Goal: Download file/media

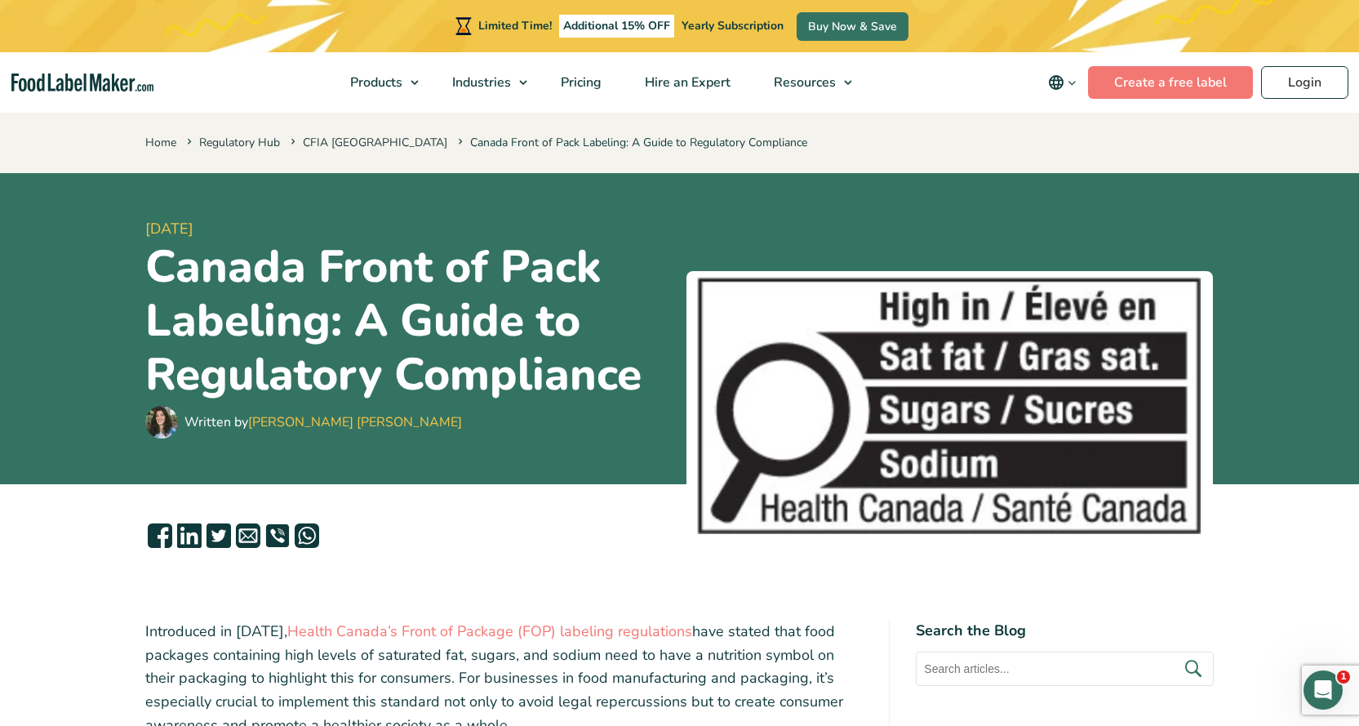
drag, startPoint x: 878, startPoint y: 353, endPoint x: 807, endPoint y: 232, distance: 140.8
click at [843, 242] on div "7 February, 2024 Canada Front of Pack Labeling: A Guide to Regulatory Complianc…" at bounding box center [679, 328] width 1069 height 311
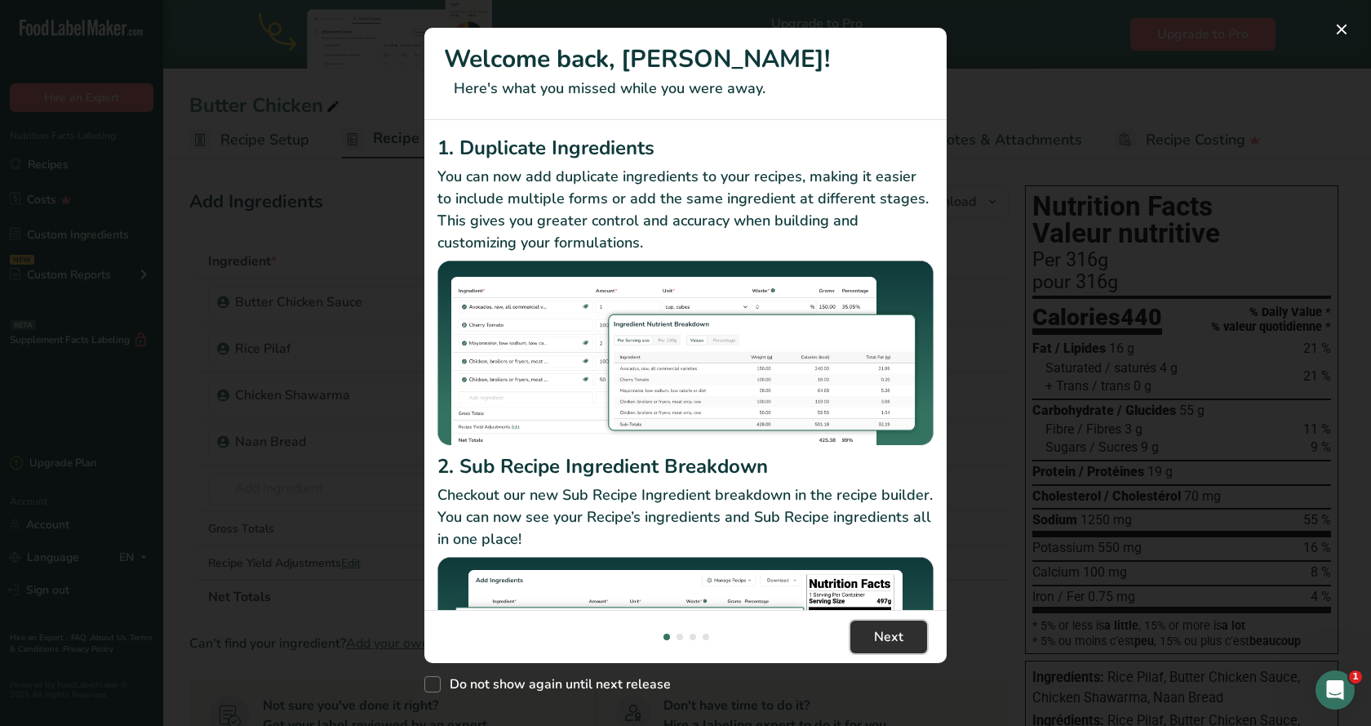
click at [899, 646] on span "Next" at bounding box center [888, 637] width 29 height 20
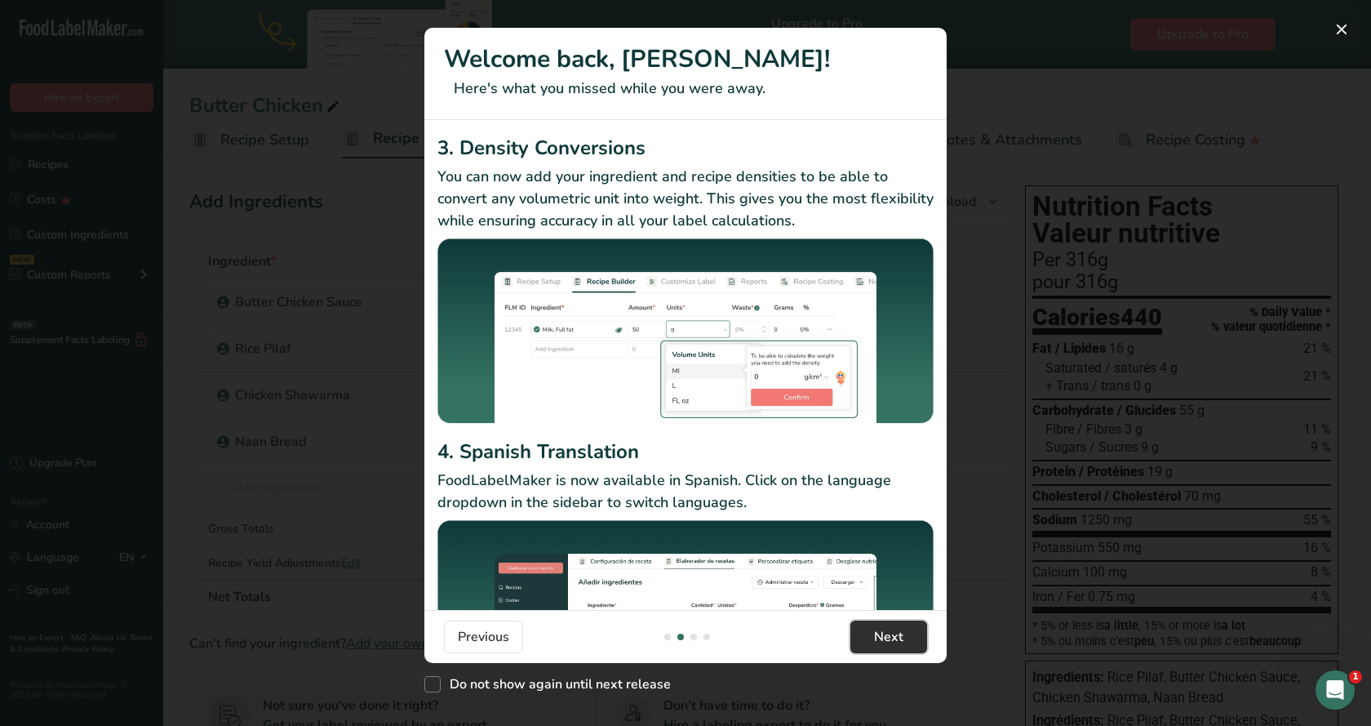
click at [899, 647] on button "Next" at bounding box center [889, 636] width 77 height 33
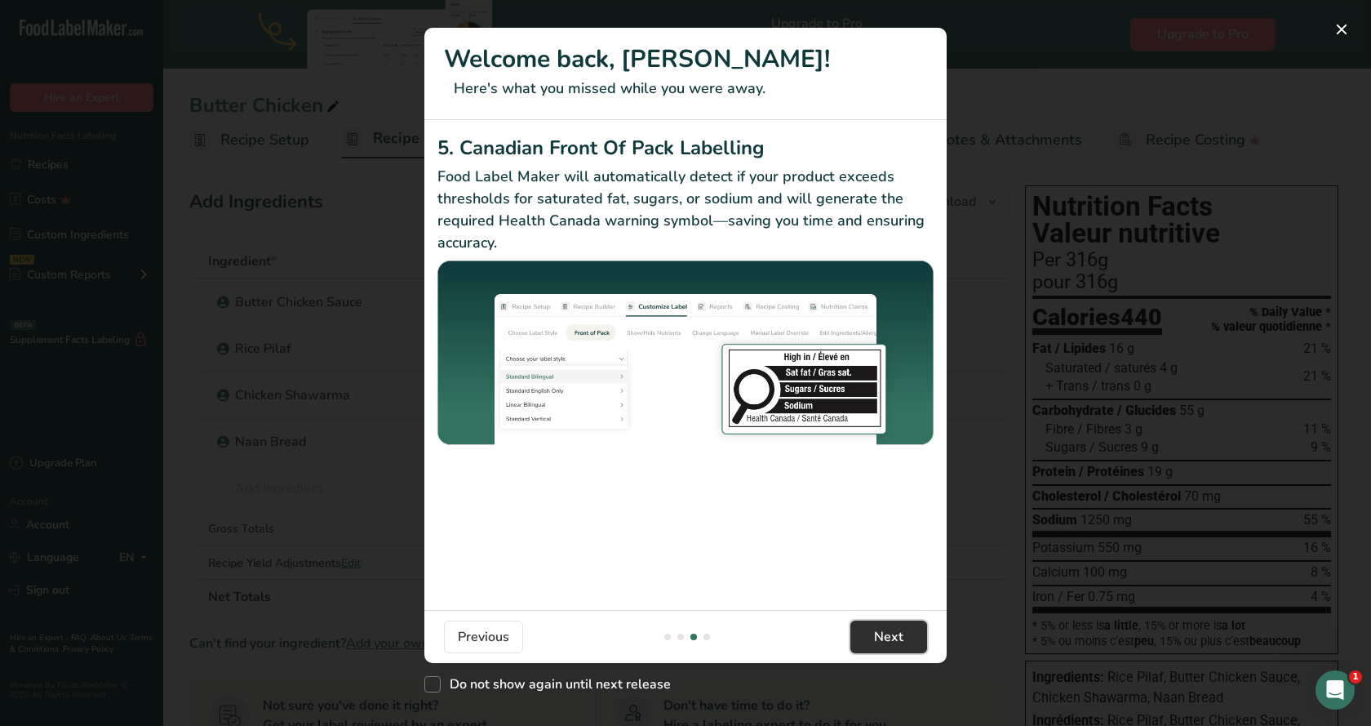
click at [899, 647] on button "Next" at bounding box center [889, 636] width 77 height 33
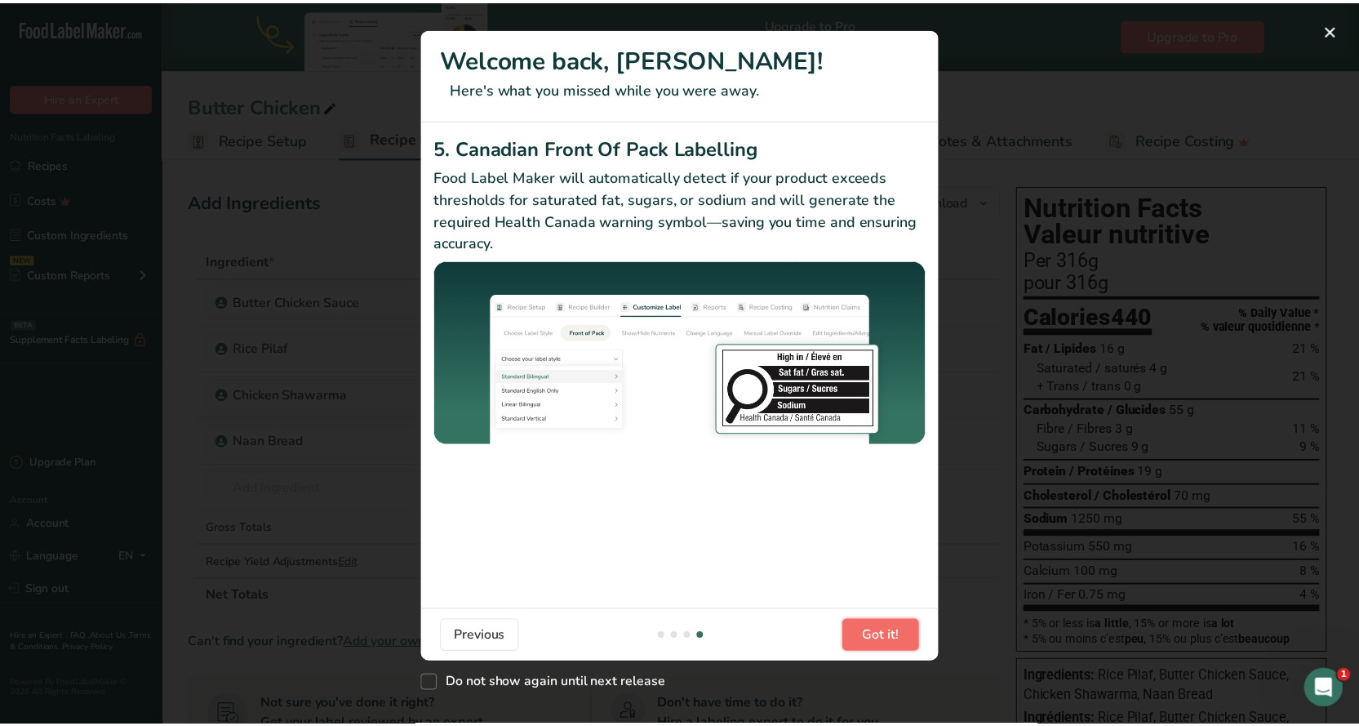
scroll to position [0, 1567]
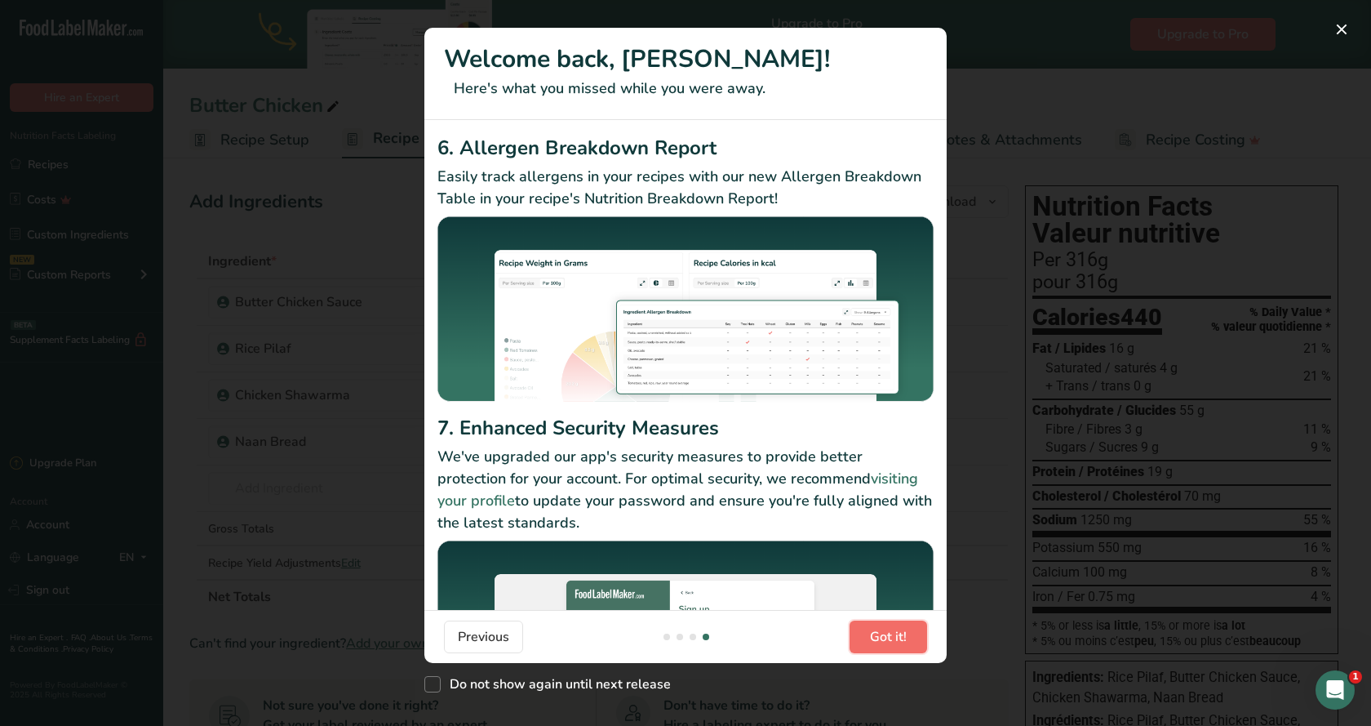
click at [899, 647] on button "Got it!" at bounding box center [889, 636] width 78 height 33
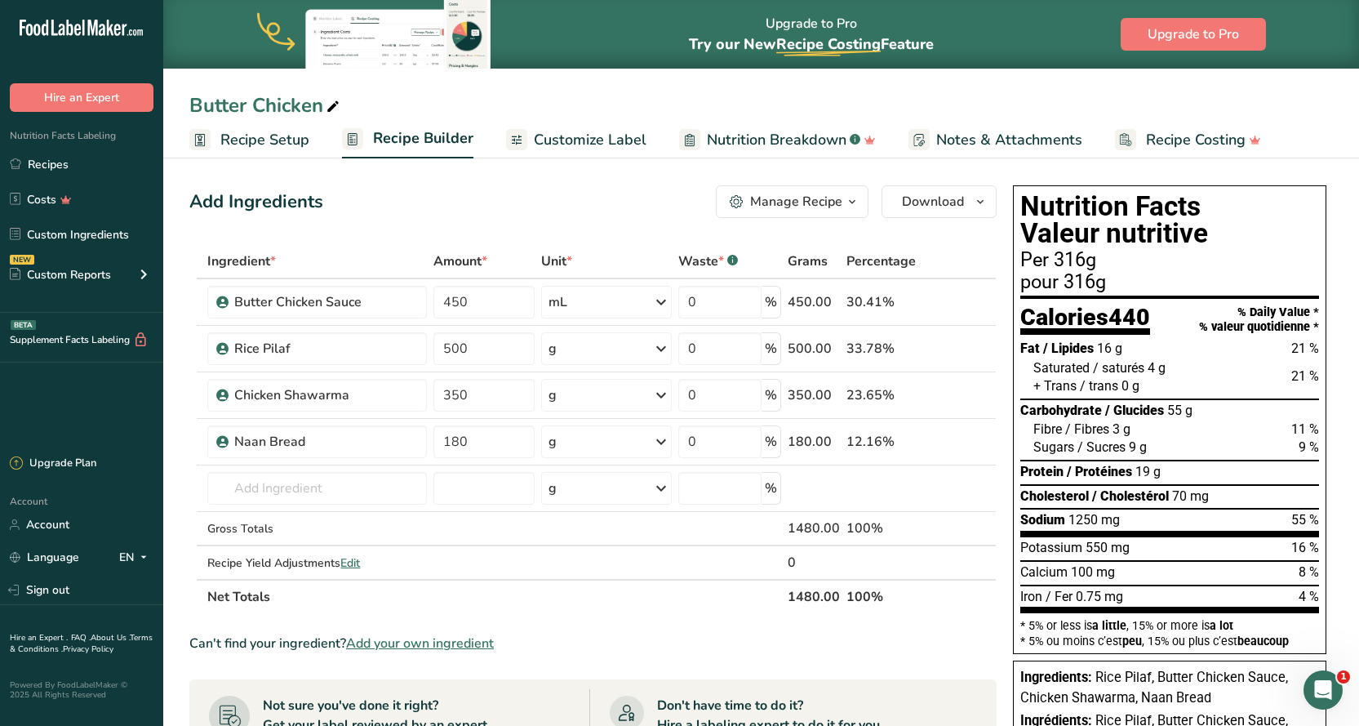
click at [1038, 140] on span "Notes & Attachments" at bounding box center [1009, 140] width 146 height 22
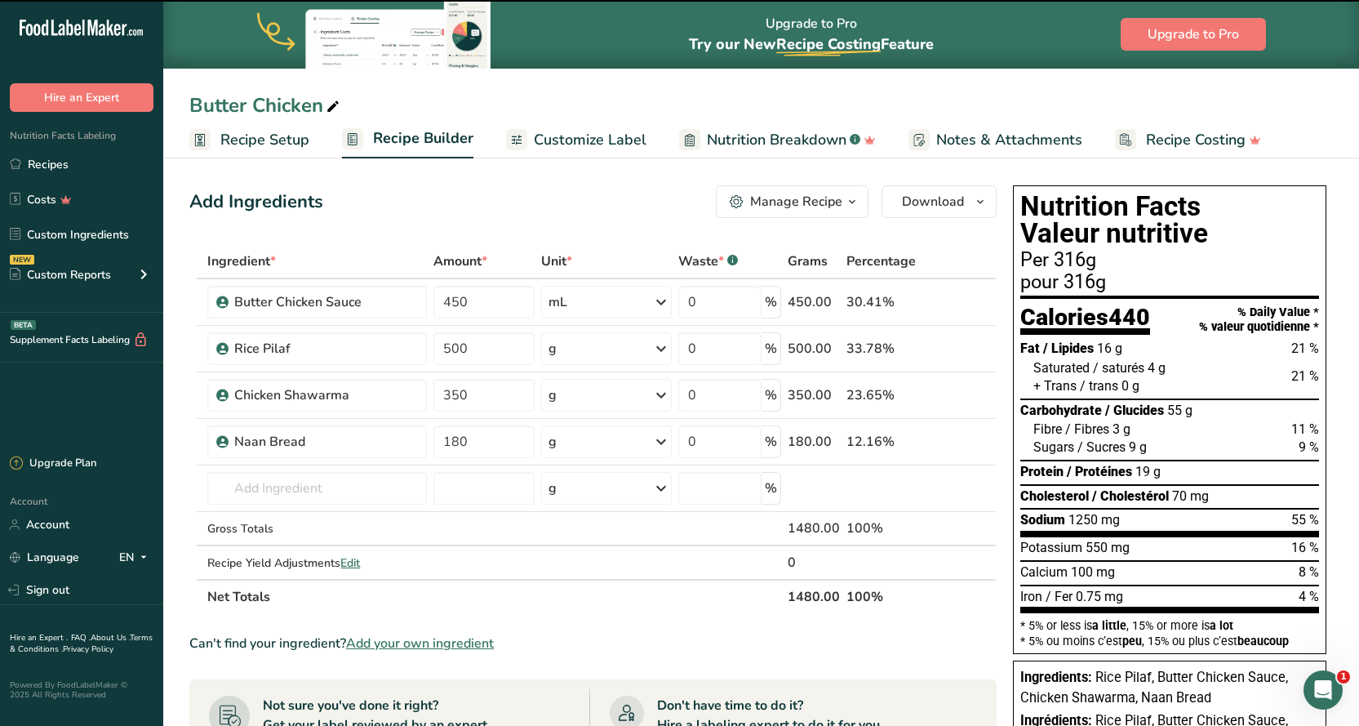
click at [972, 138] on span "Notes & Attachments" at bounding box center [1009, 140] width 146 height 22
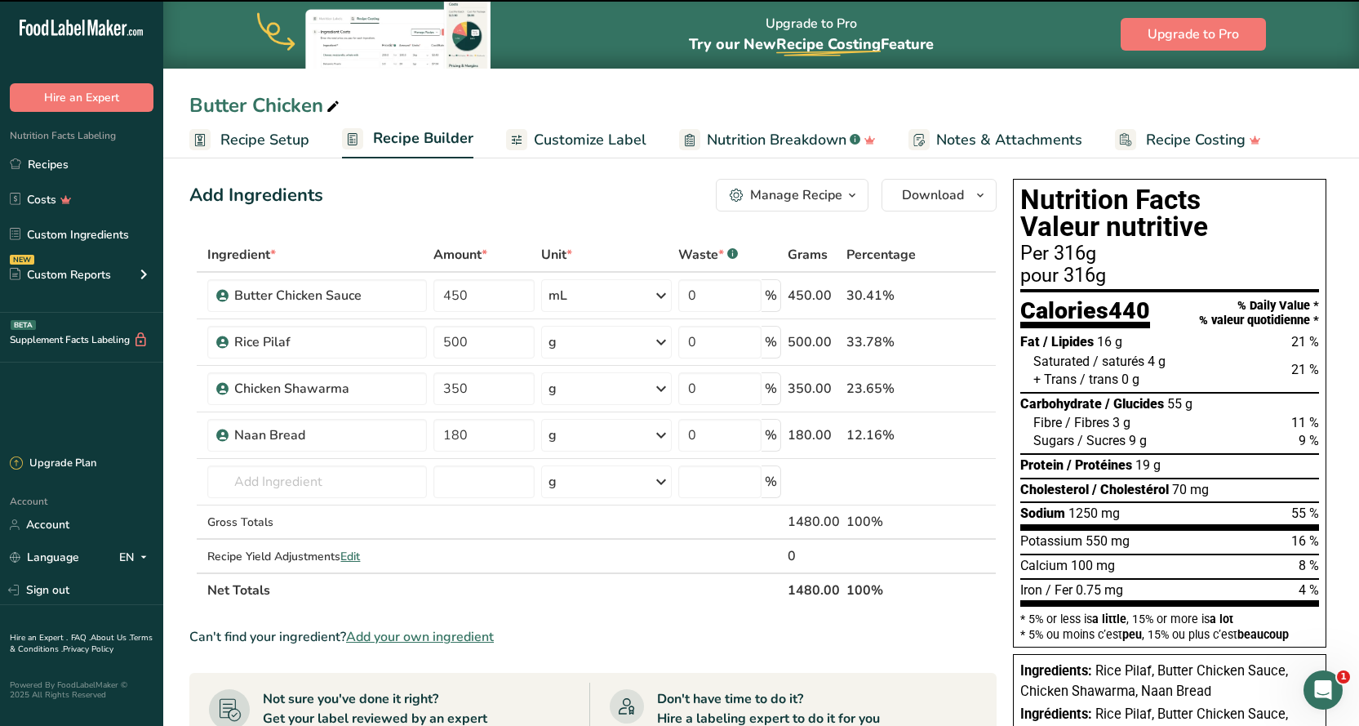
scroll to position [0, 0]
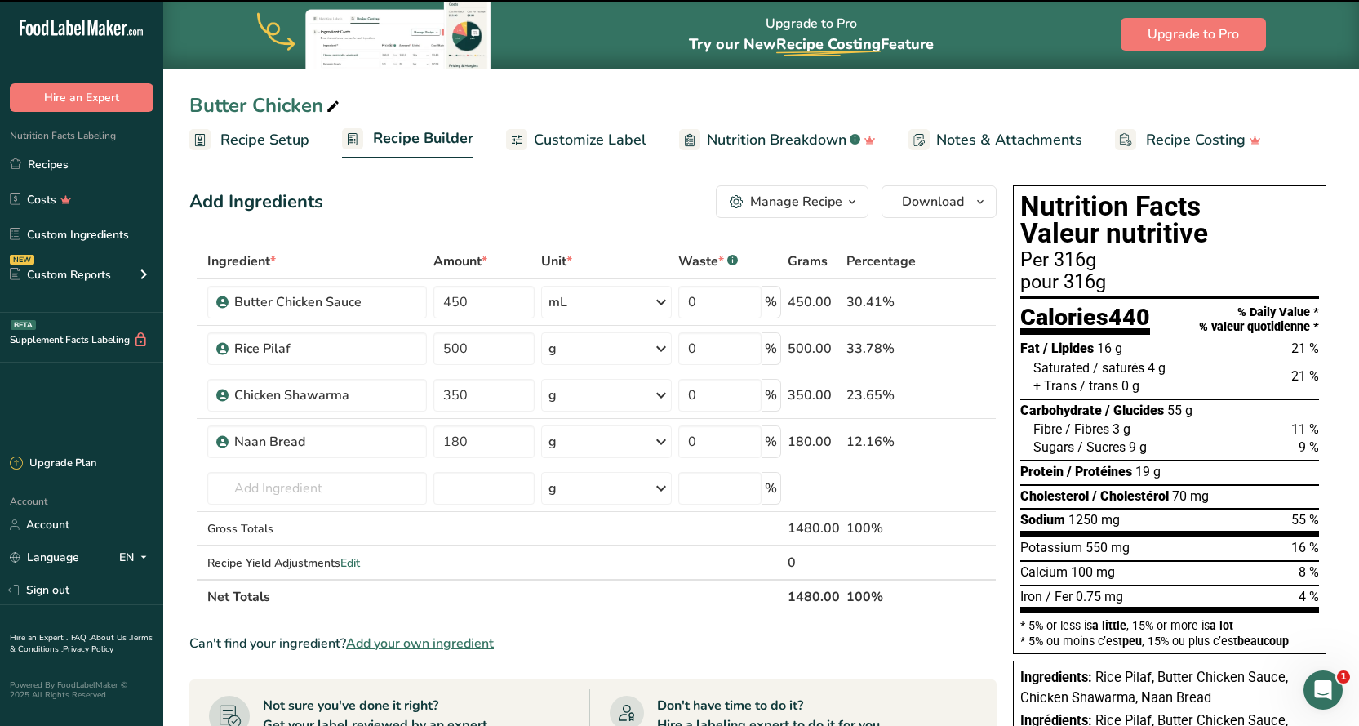
click at [772, 144] on span "Nutrition Breakdown" at bounding box center [777, 140] width 140 height 22
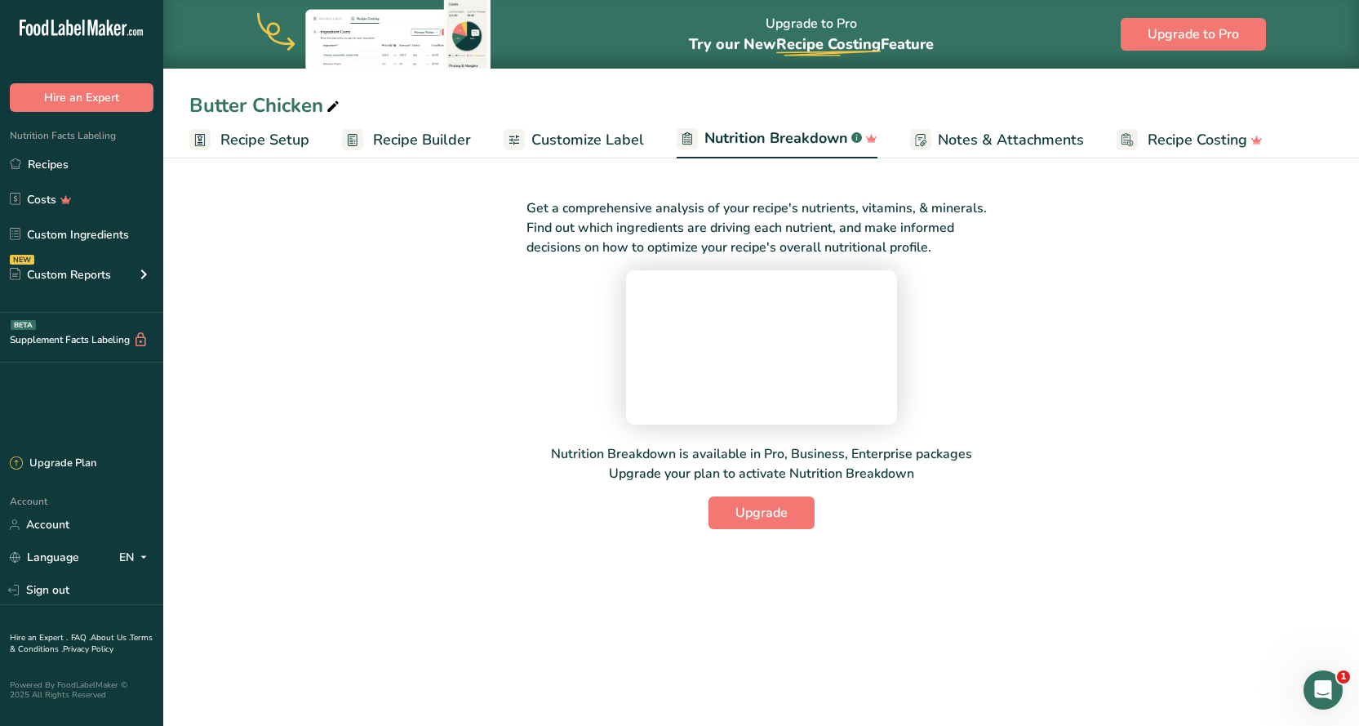
click at [580, 136] on span "Customize Label" at bounding box center [587, 140] width 113 height 22
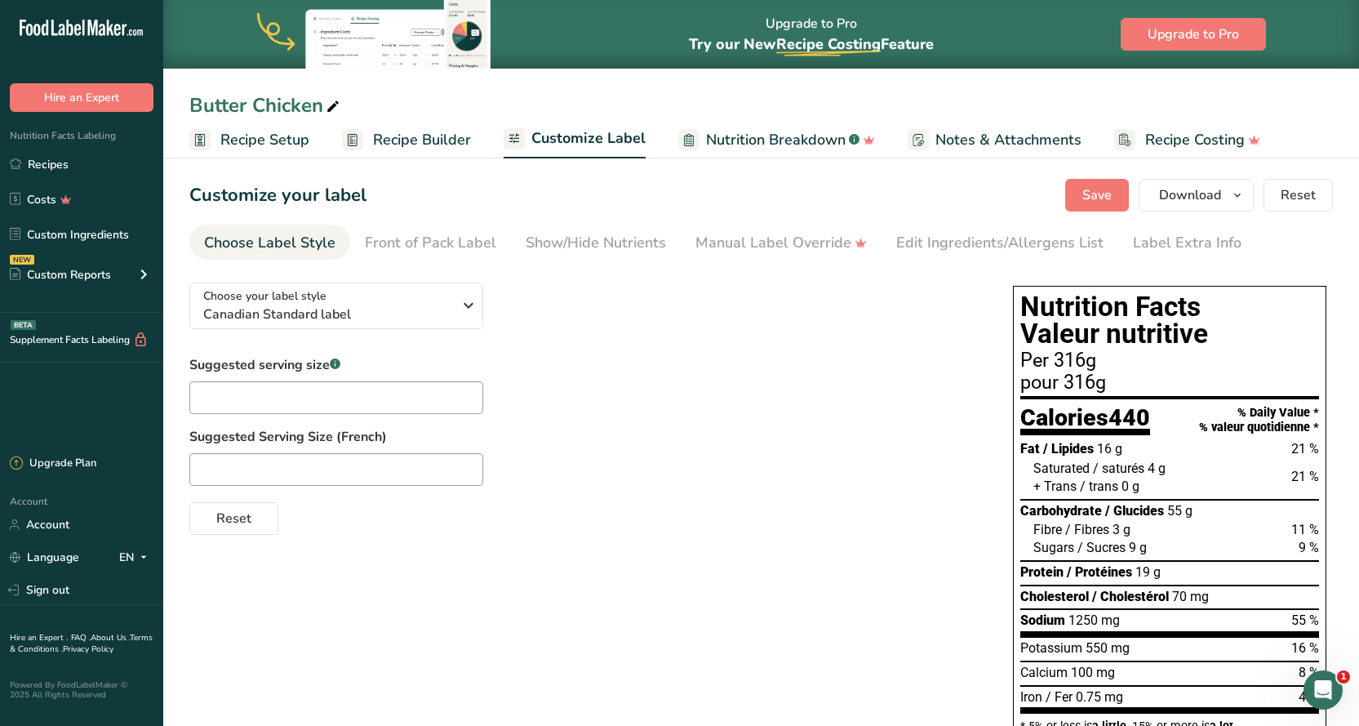
click at [429, 137] on span "Recipe Builder" at bounding box center [422, 140] width 98 height 22
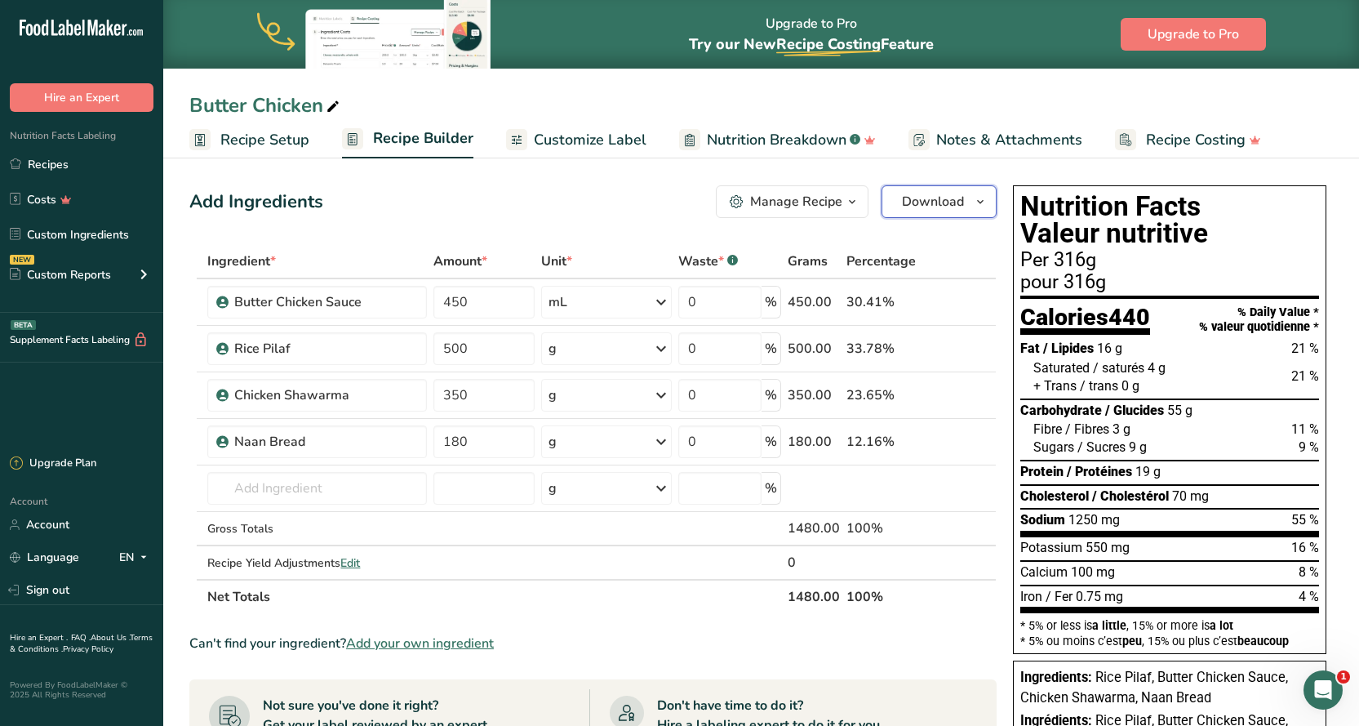
click at [986, 196] on icon "button" at bounding box center [980, 202] width 13 height 20
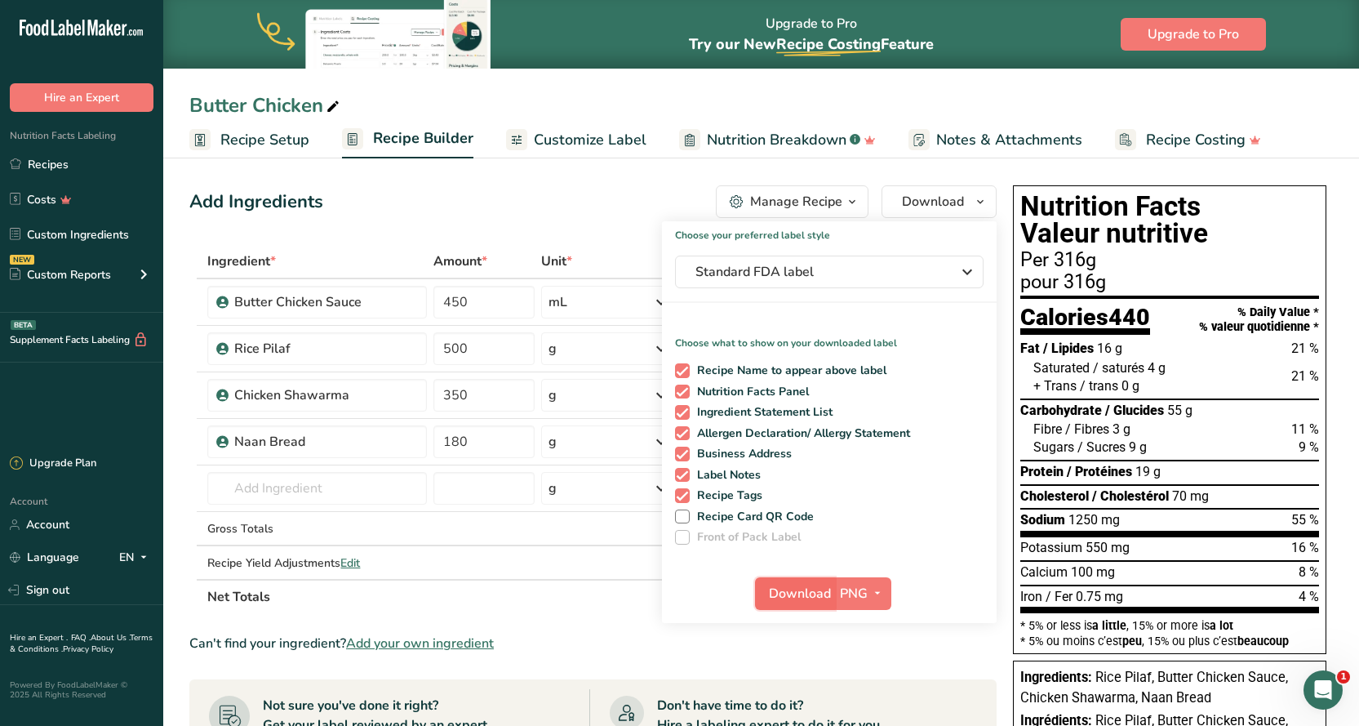
click at [809, 588] on span "Download" at bounding box center [800, 594] width 62 height 20
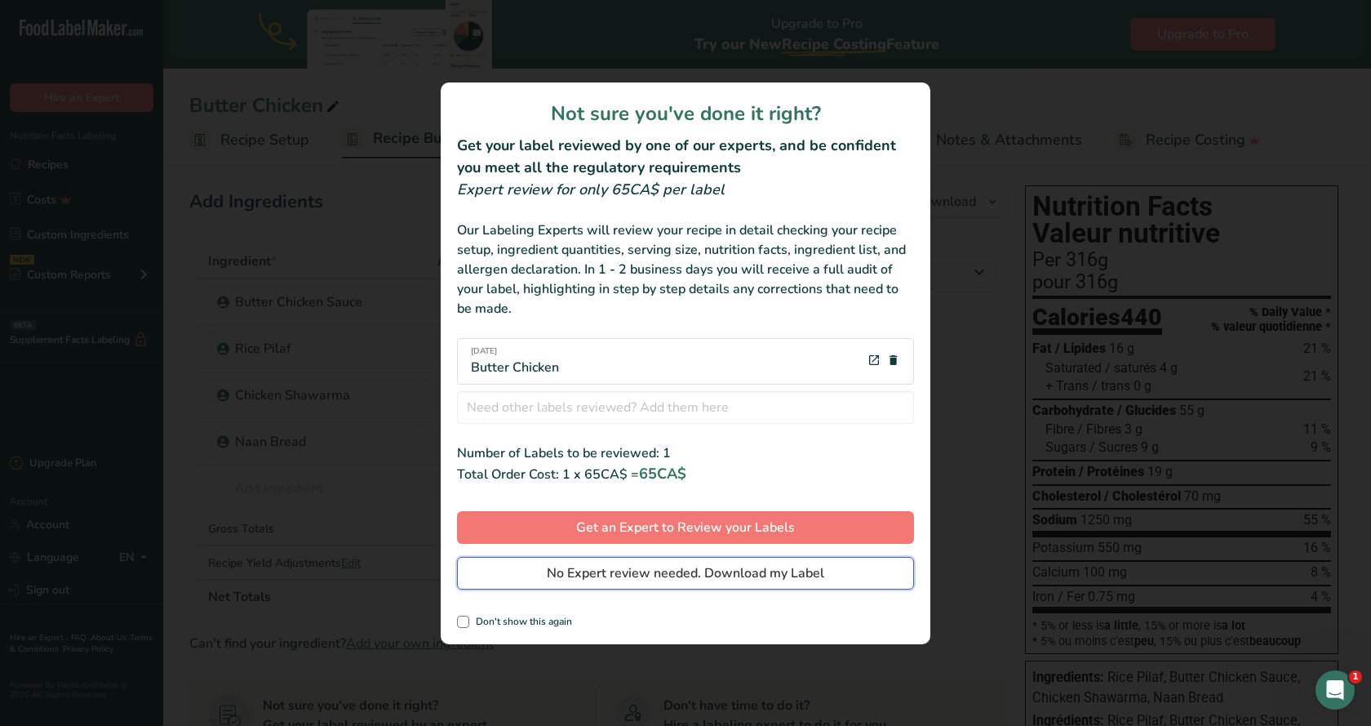
click at [629, 575] on span "No Expert review needed. Download my Label" at bounding box center [686, 573] width 278 height 20
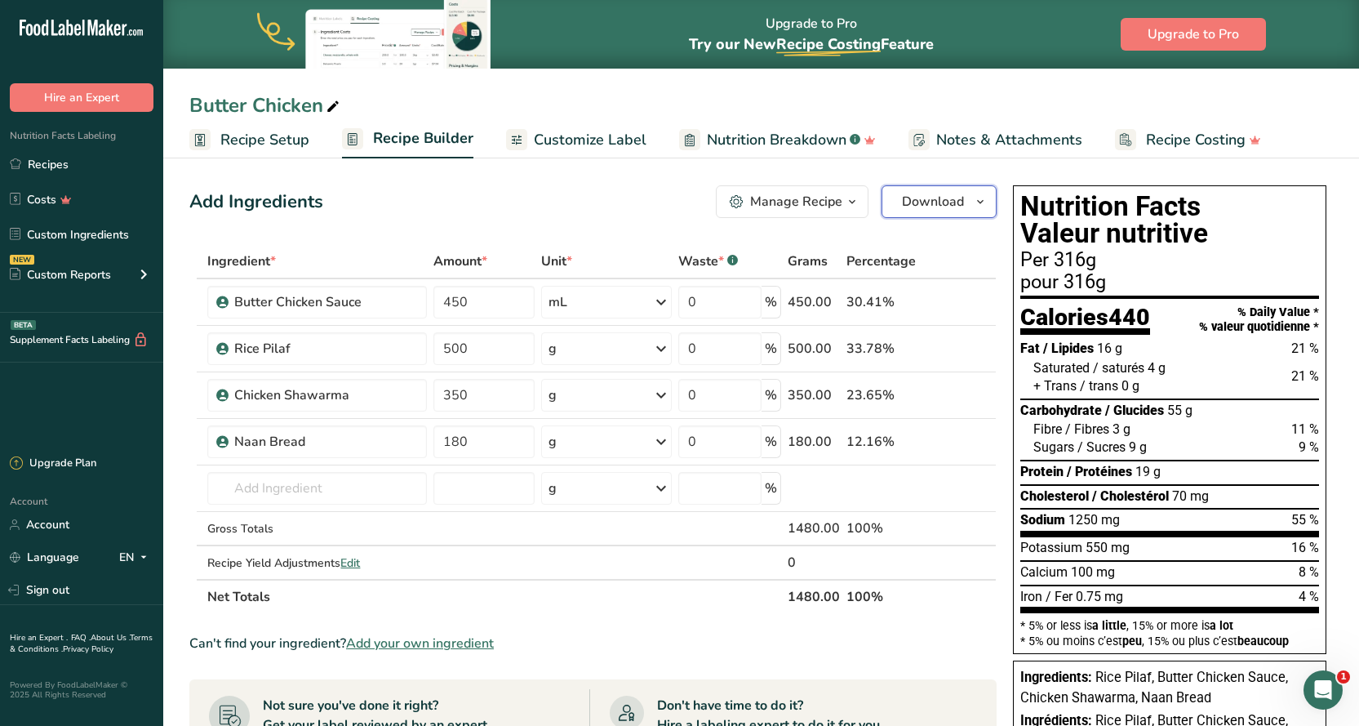
click at [975, 207] on icon "button" at bounding box center [980, 202] width 13 height 20
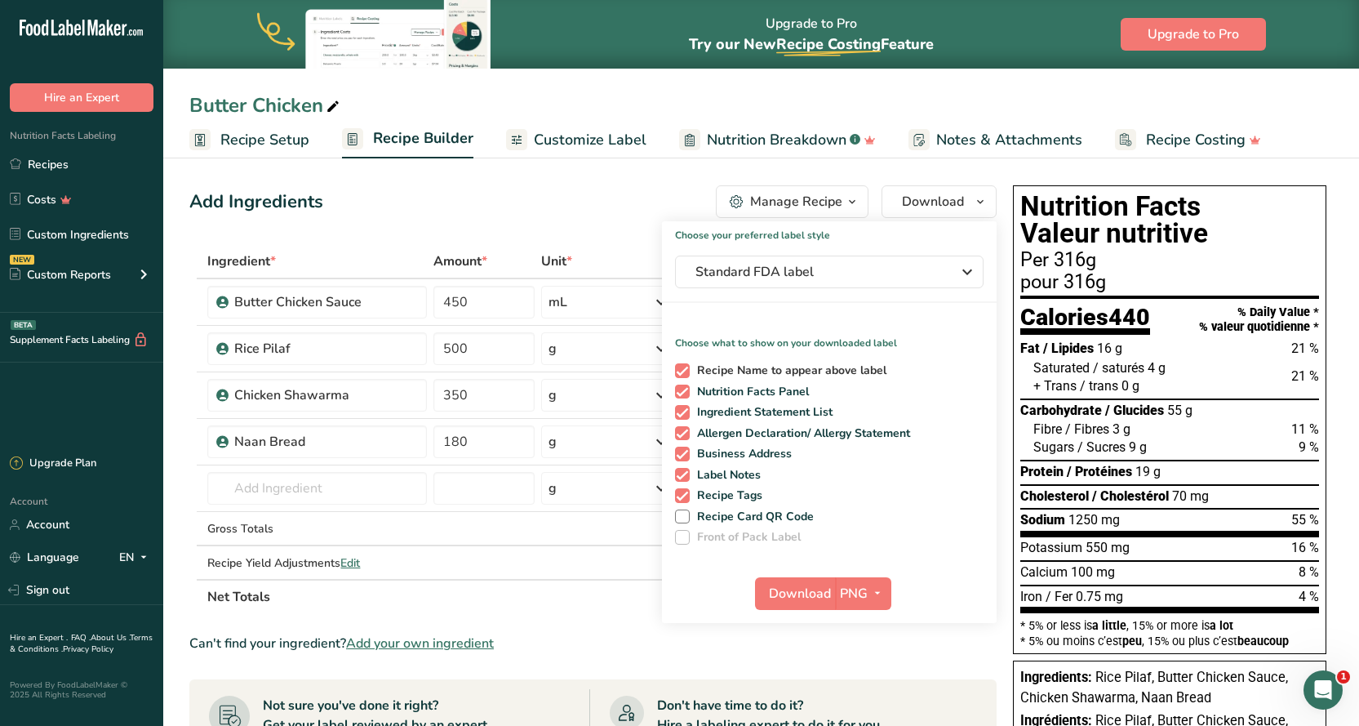
click at [684, 369] on span at bounding box center [682, 370] width 15 height 15
click at [684, 369] on input "Recipe Name to appear above label" at bounding box center [680, 370] width 11 height 11
checkbox input "false"
click at [682, 412] on span at bounding box center [682, 412] width 15 height 15
click at [682, 412] on input "Ingredient Statement List" at bounding box center [680, 412] width 11 height 11
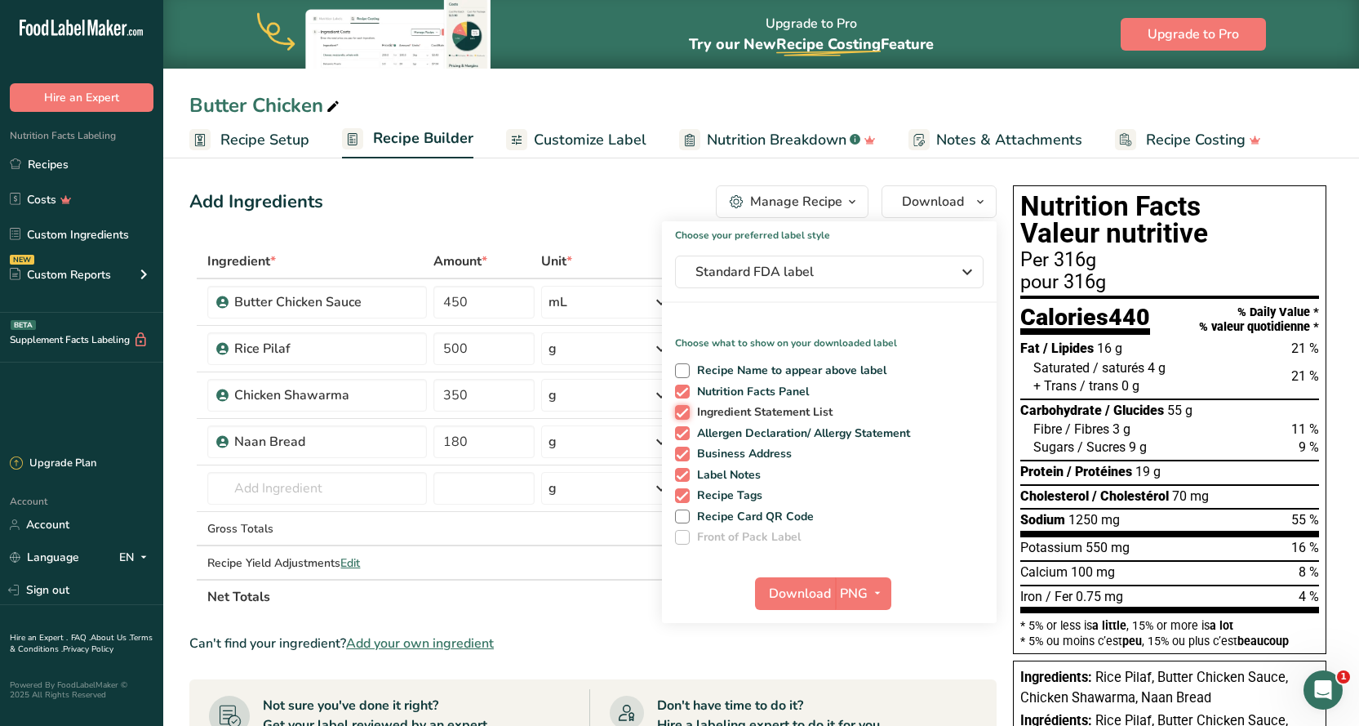
checkbox input "false"
click at [683, 436] on span at bounding box center [682, 433] width 15 height 15
click at [683, 436] on input "Allergen Declaration/ Allergy Statement" at bounding box center [680, 433] width 11 height 11
checkbox input "false"
click at [679, 456] on span at bounding box center [682, 454] width 15 height 15
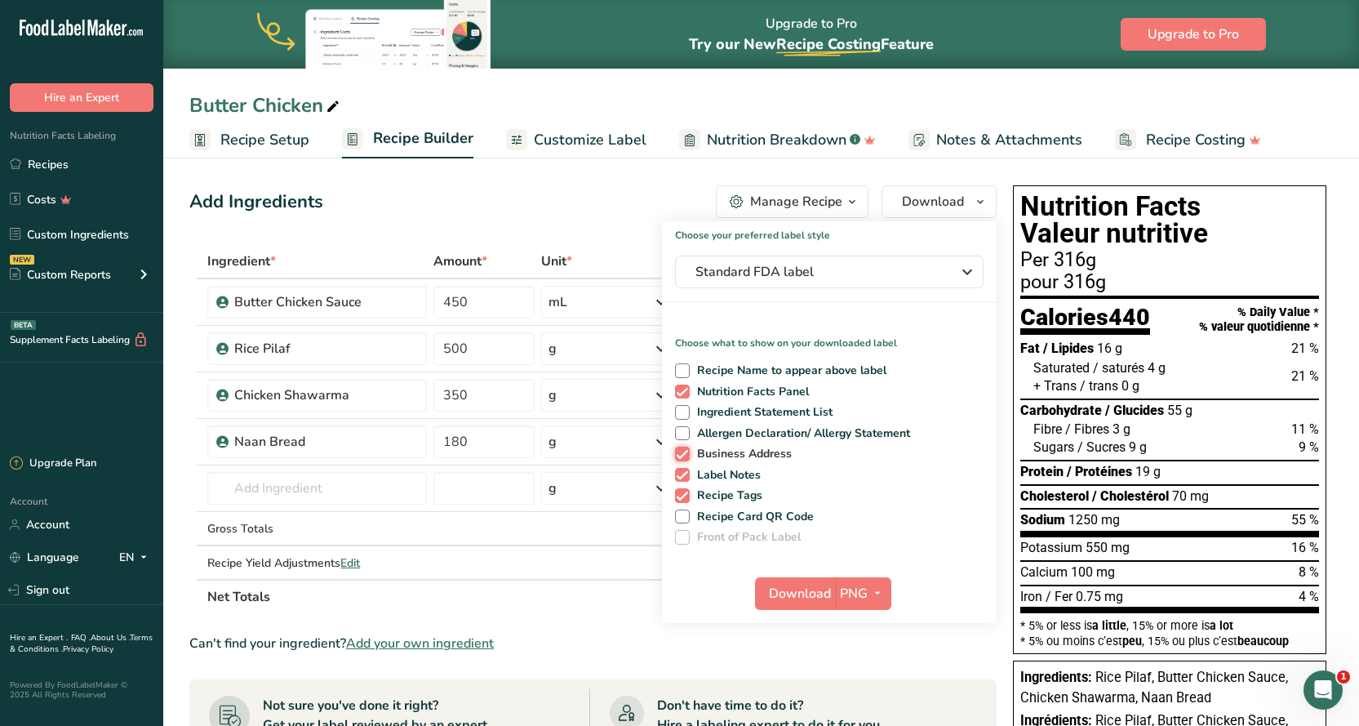
click at [679, 456] on input "Business Address" at bounding box center [680, 453] width 11 height 11
checkbox input "false"
drag, startPoint x: 685, startPoint y: 473, endPoint x: 687, endPoint y: 493, distance: 19.7
click at [685, 474] on span at bounding box center [682, 475] width 15 height 15
click at [685, 474] on input "Label Notes" at bounding box center [680, 474] width 11 height 11
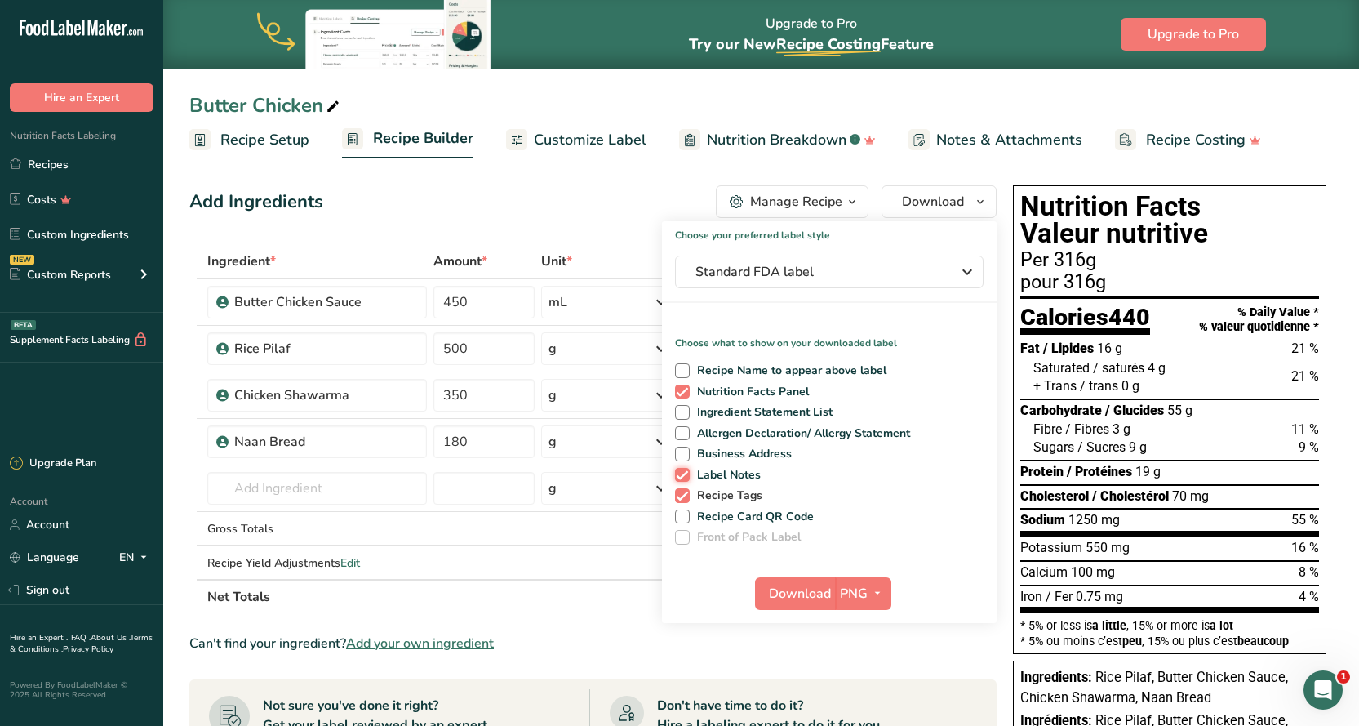
checkbox input "false"
click at [687, 493] on span at bounding box center [682, 495] width 15 height 15
click at [686, 493] on input "Recipe Tags" at bounding box center [680, 495] width 11 height 11
checkbox input "false"
click at [864, 594] on span "PNG" at bounding box center [854, 594] width 28 height 20
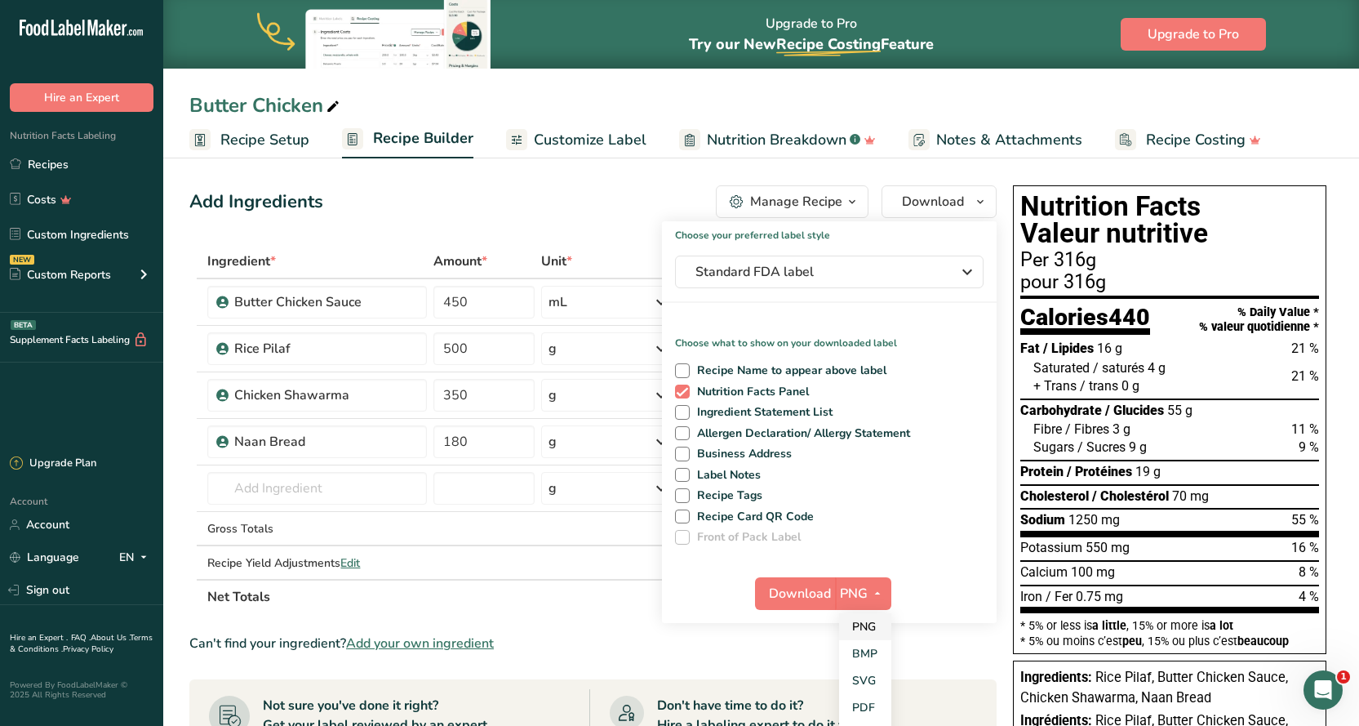
click at [874, 623] on link "PNG" at bounding box center [865, 626] width 52 height 27
click at [797, 592] on span "Download" at bounding box center [800, 594] width 62 height 20
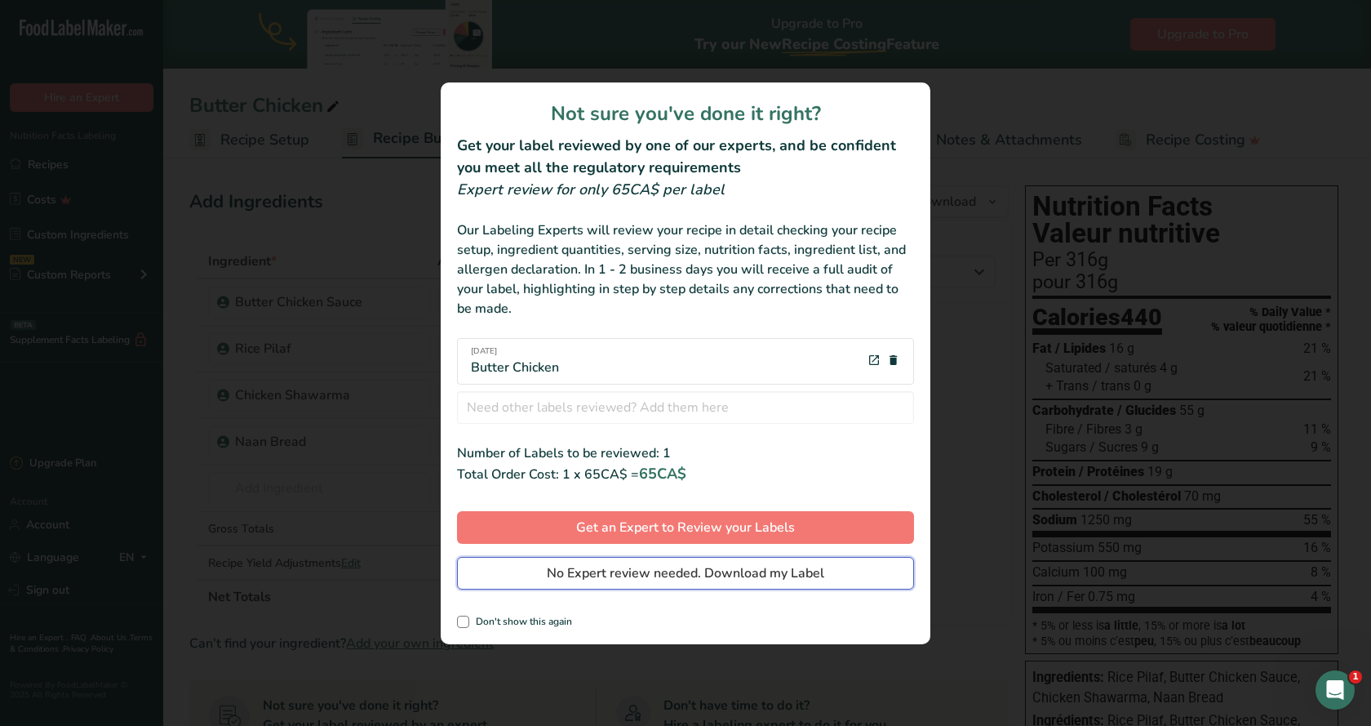
click at [719, 572] on span "No Expert review needed. Download my Label" at bounding box center [686, 573] width 278 height 20
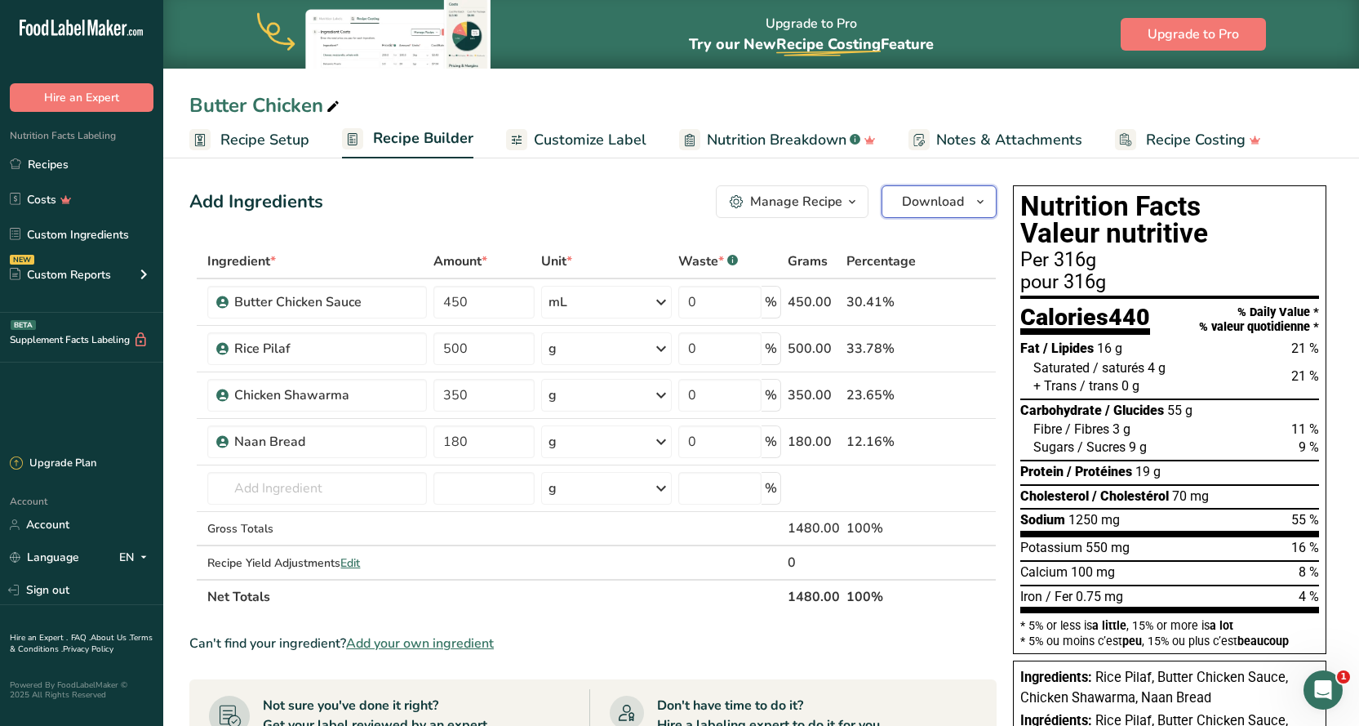
click at [984, 202] on icon "button" at bounding box center [980, 202] width 13 height 20
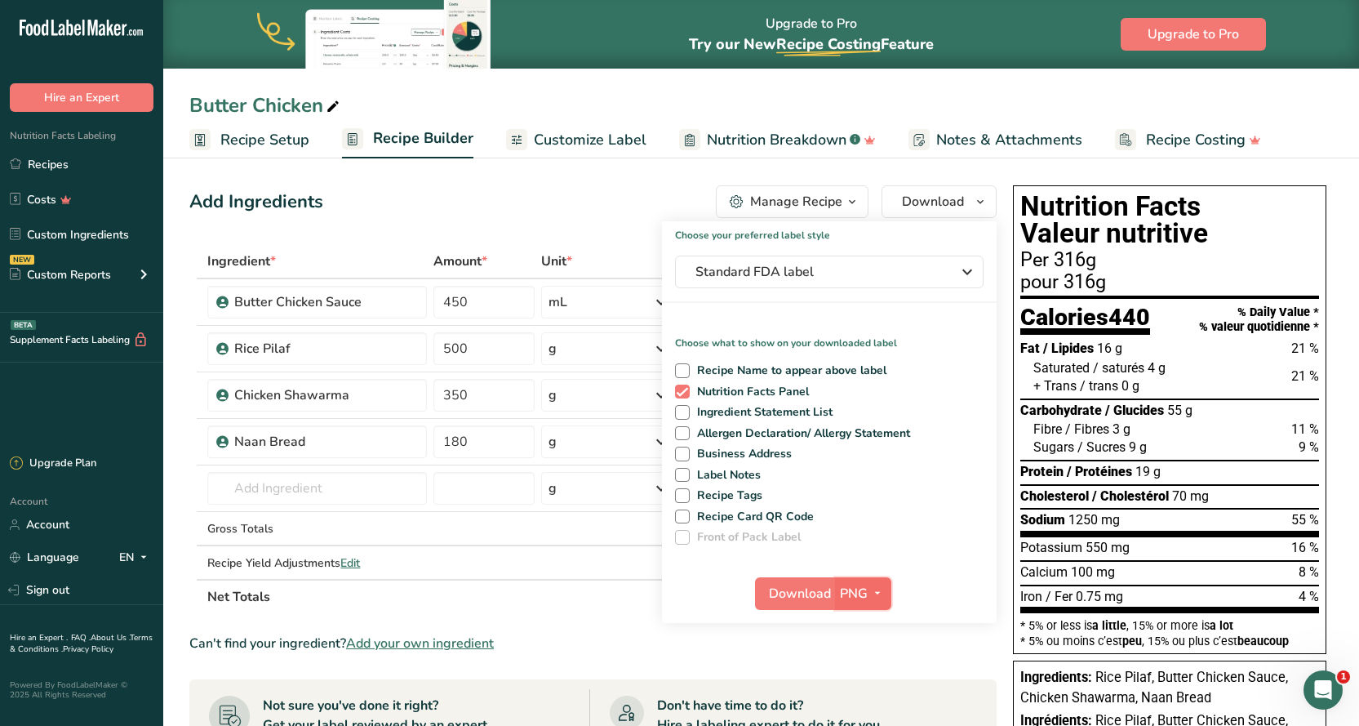
click at [876, 596] on icon "button" at bounding box center [877, 593] width 13 height 20
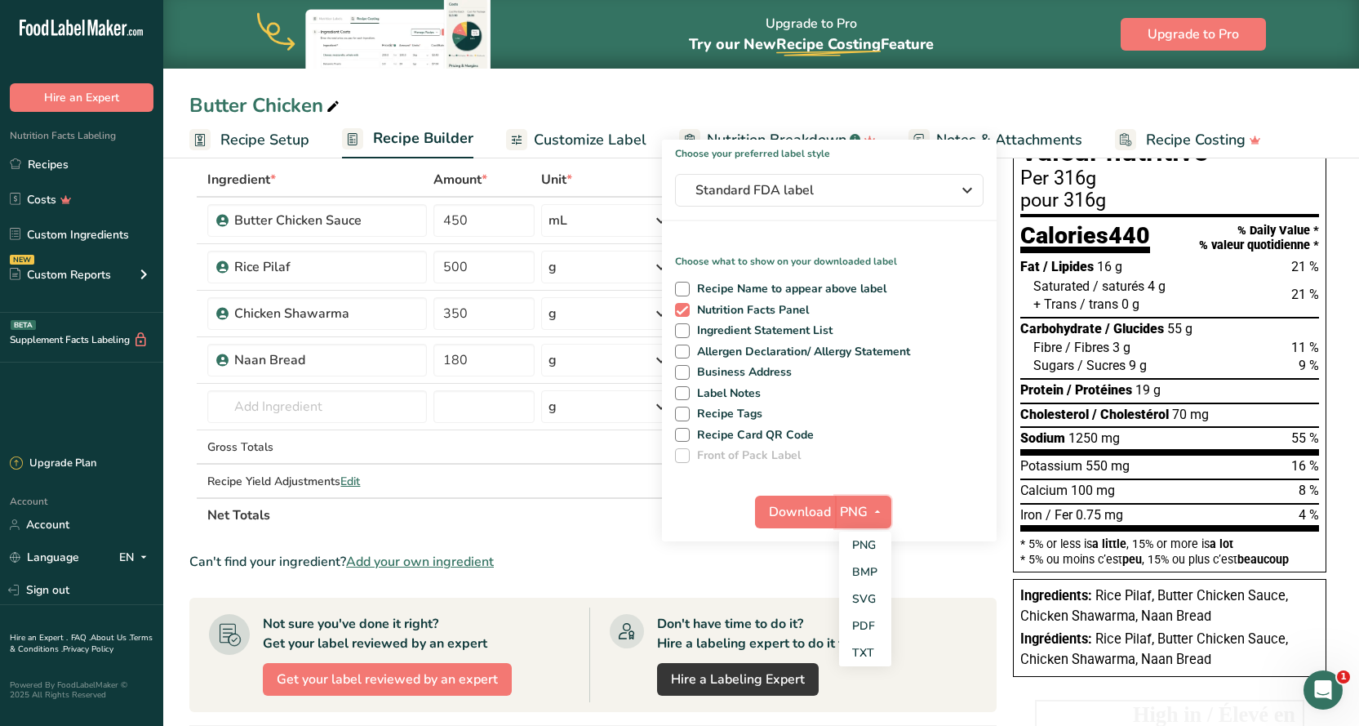
scroll to position [163, 0]
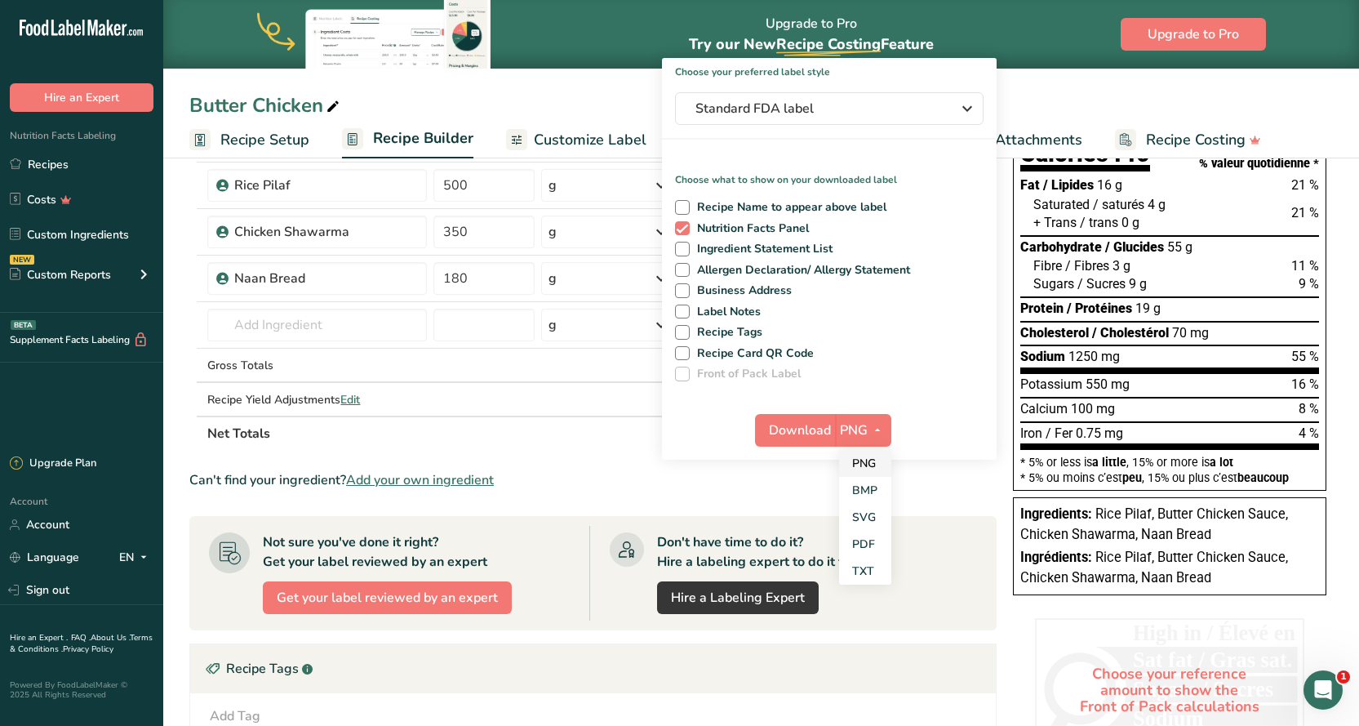
click at [876, 460] on link "PNG" at bounding box center [865, 463] width 52 height 27
click at [800, 432] on span "Download" at bounding box center [800, 430] width 62 height 20
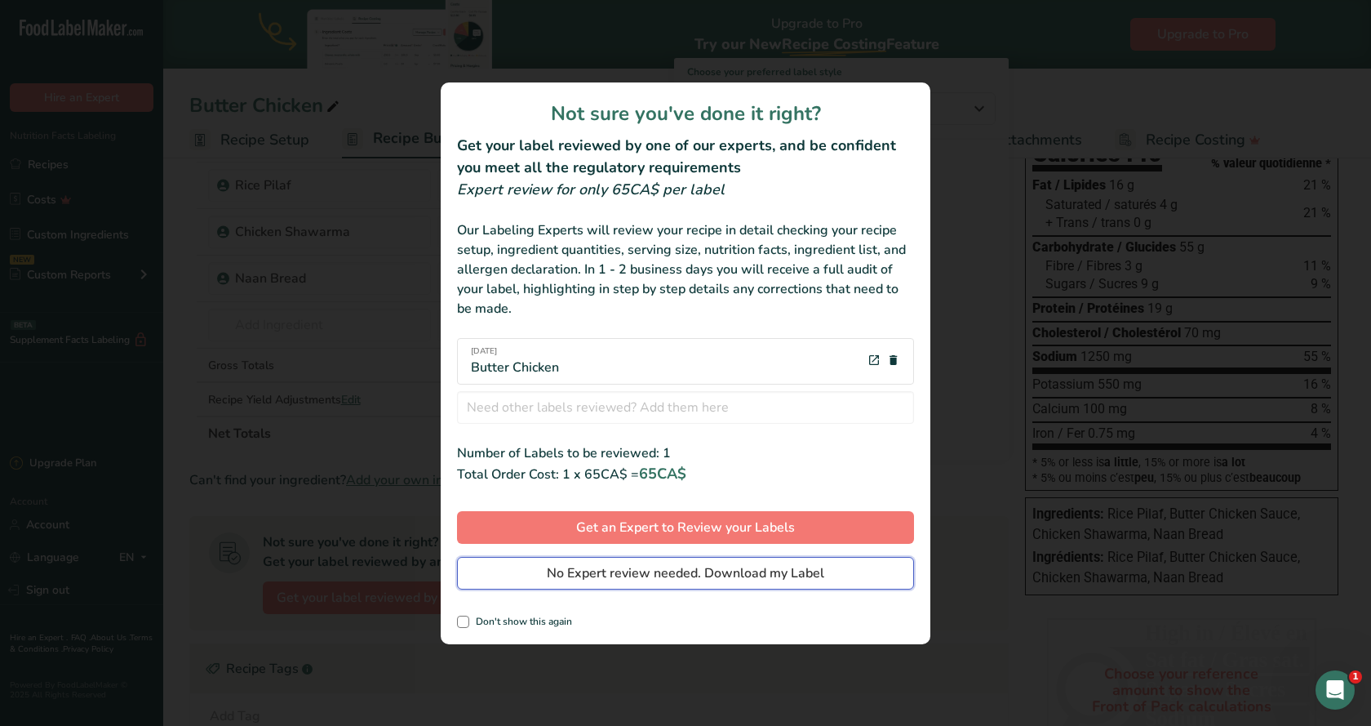
click at [732, 571] on span "No Expert review needed. Download my Label" at bounding box center [686, 573] width 278 height 20
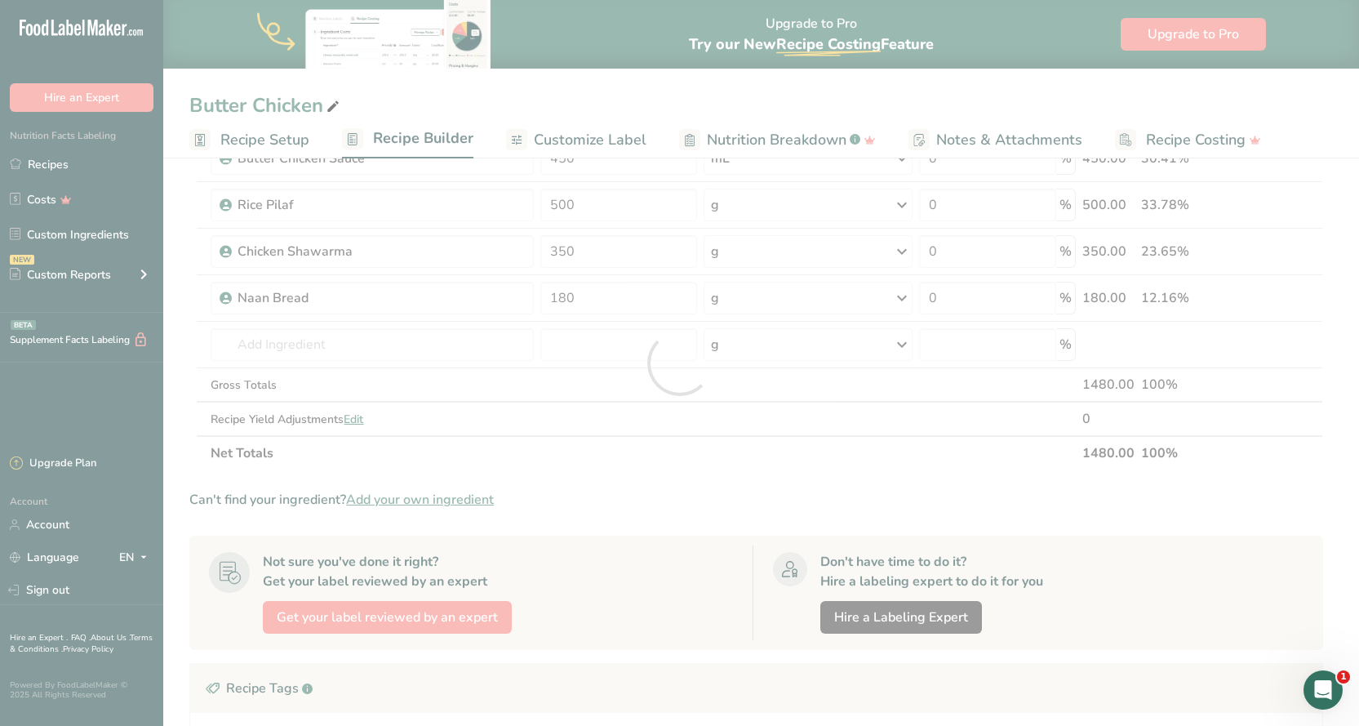
scroll to position [0, 0]
